Goal: Information Seeking & Learning: Find specific fact

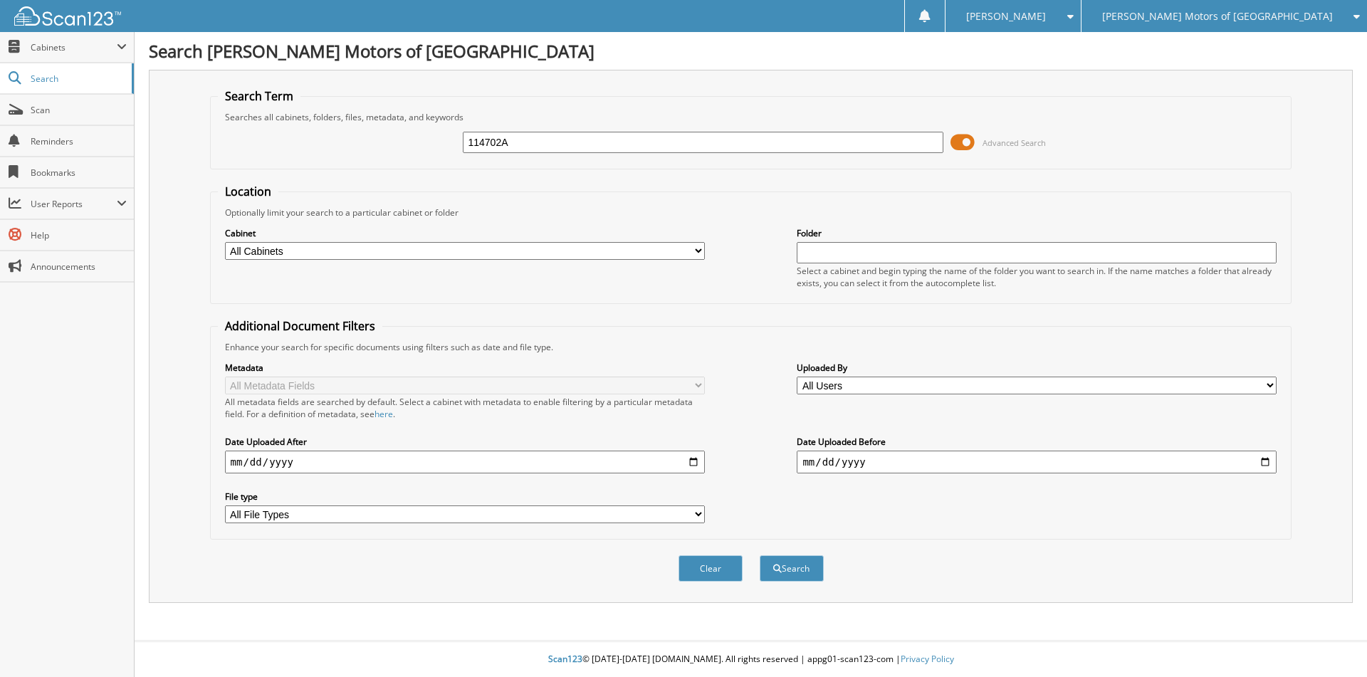
type input "114702A"
click at [760, 555] on button "Search" at bounding box center [792, 568] width 64 height 26
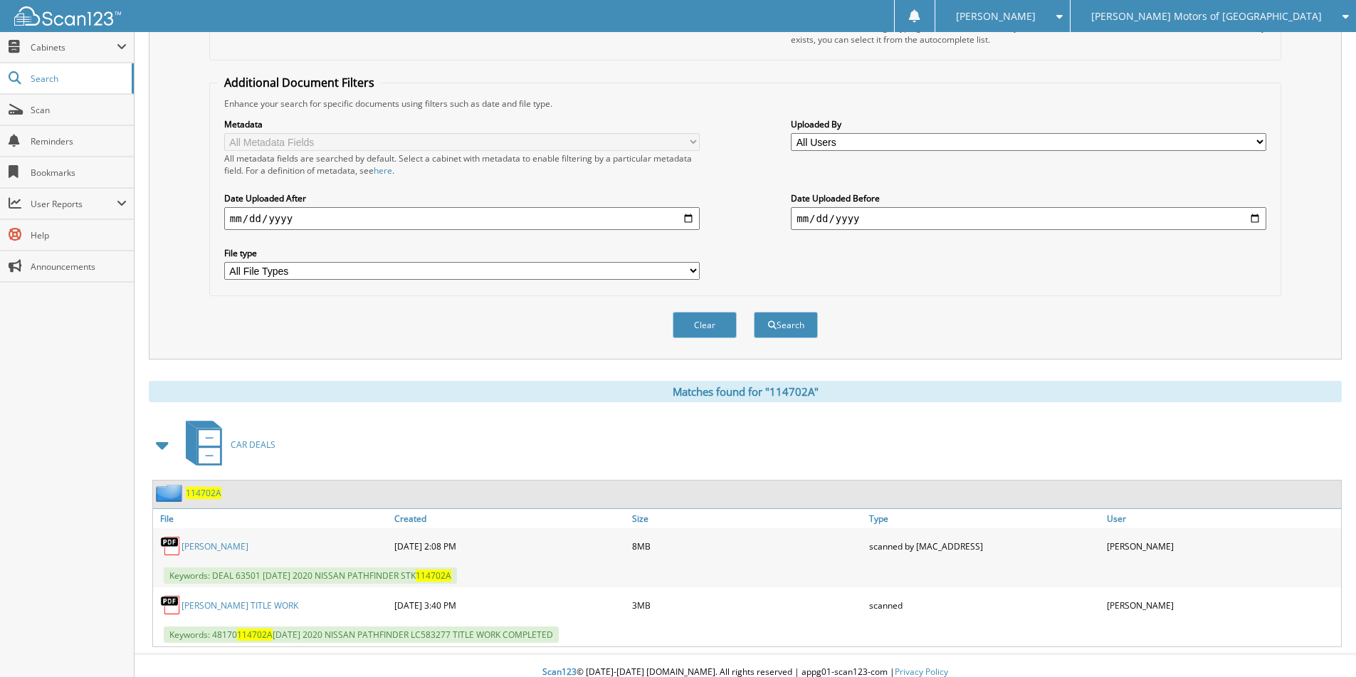
scroll to position [257, 0]
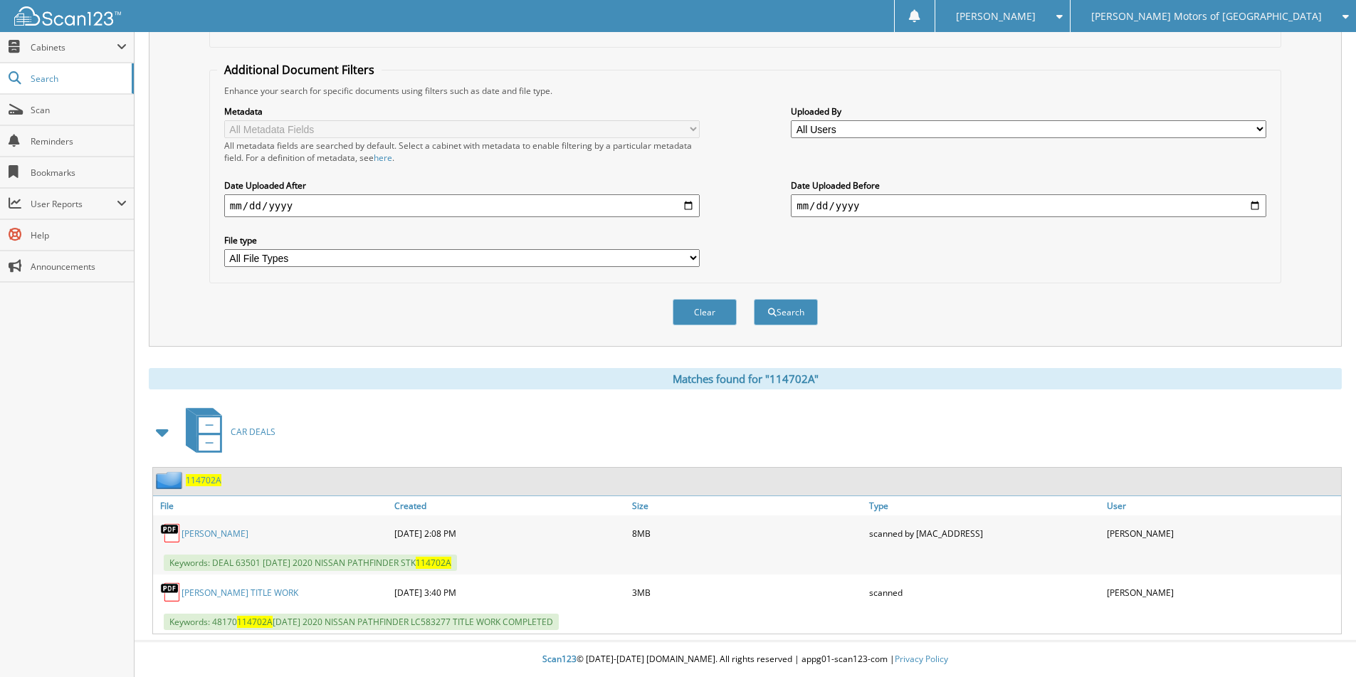
click at [204, 480] on span "114702A" at bounding box center [204, 480] width 36 height 12
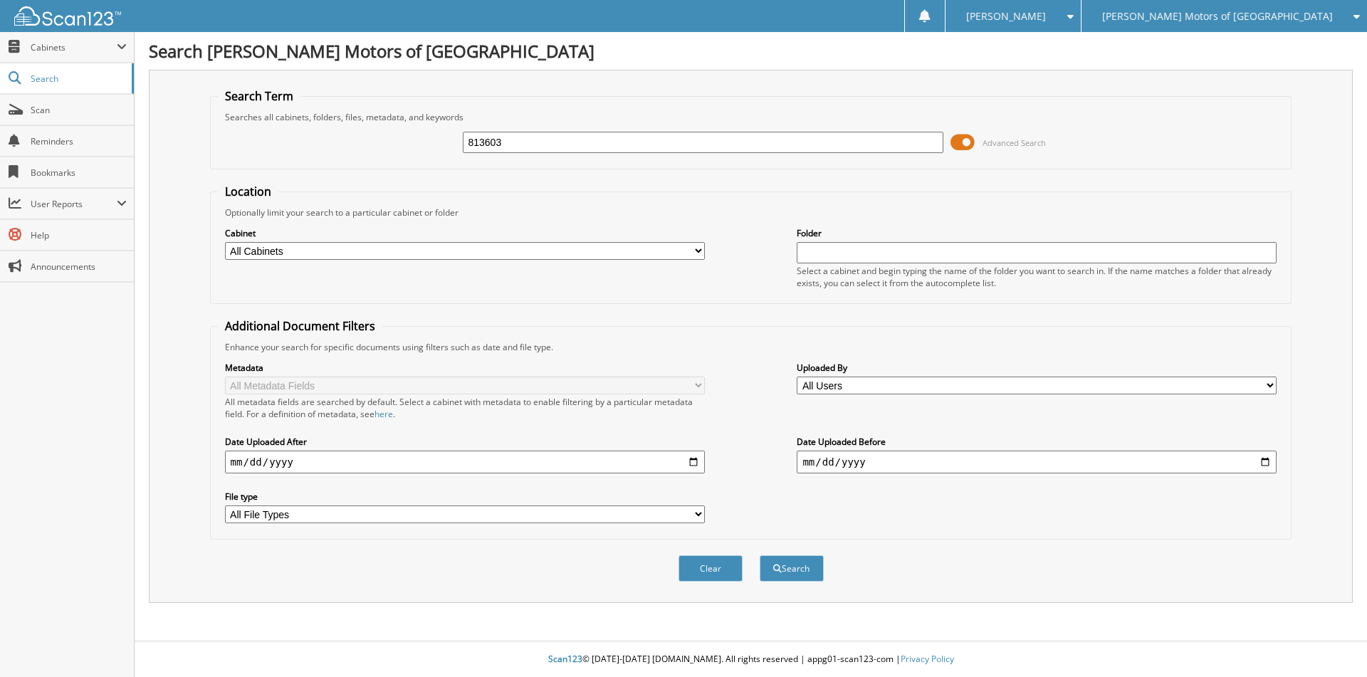
type input "813603"
click at [760, 555] on button "Search" at bounding box center [792, 568] width 64 height 26
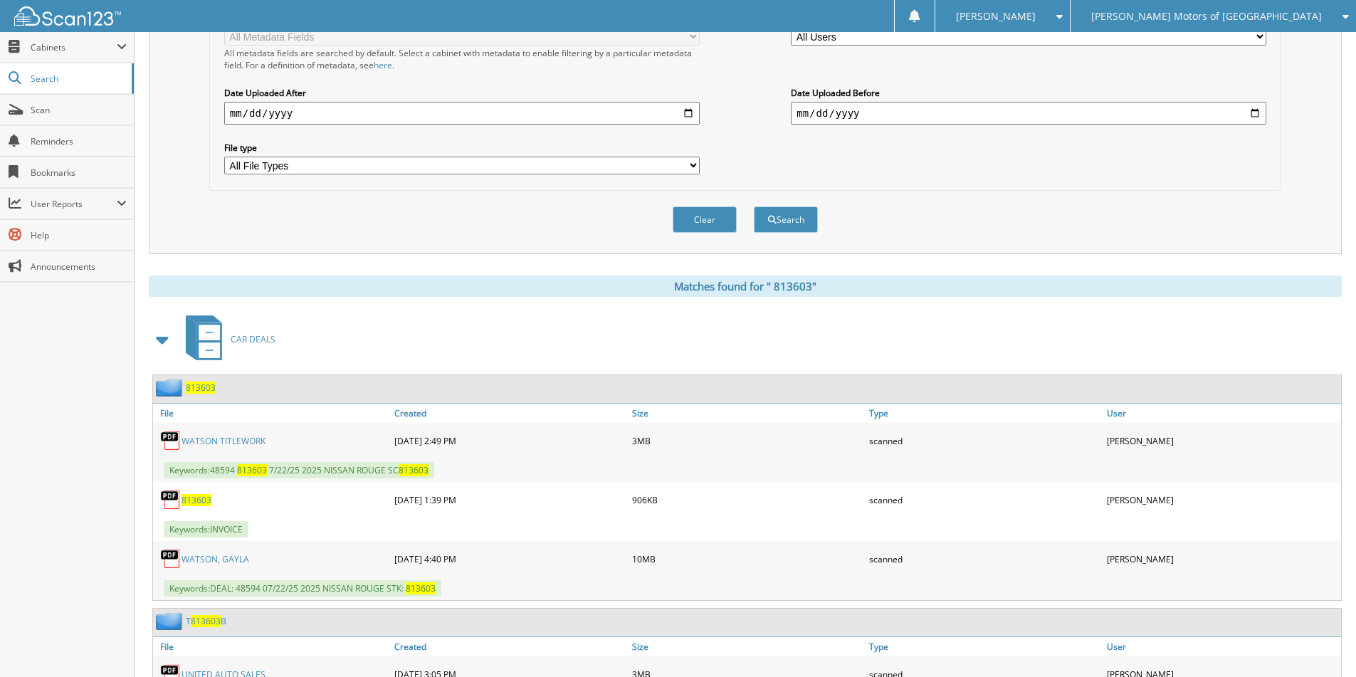
scroll to position [427, 0]
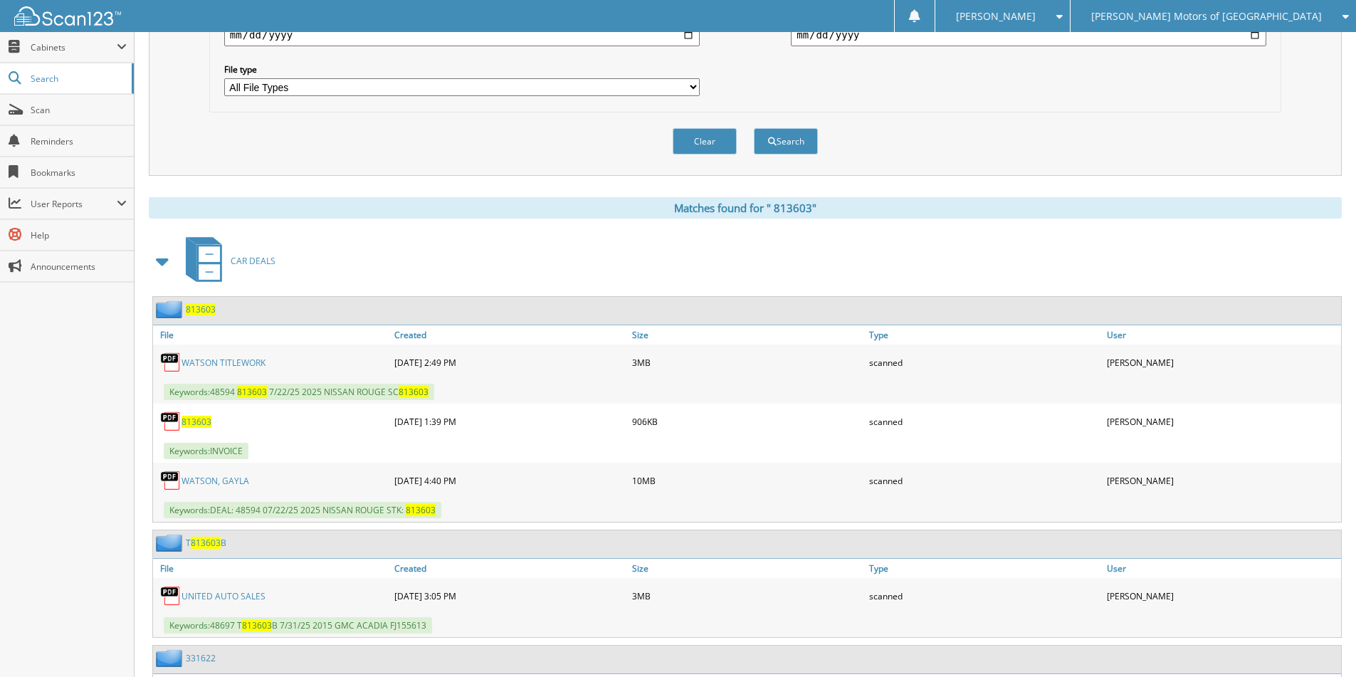
click at [201, 311] on span "8 1 3 6 0 3" at bounding box center [201, 309] width 30 height 12
